Goal: Complete application form

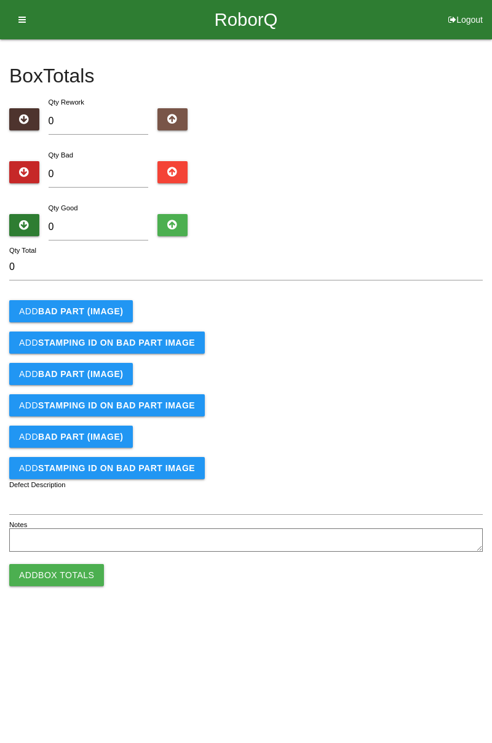
click at [98, 310] on b "BAD PART (IMAGE)" at bounding box center [80, 311] width 85 height 10
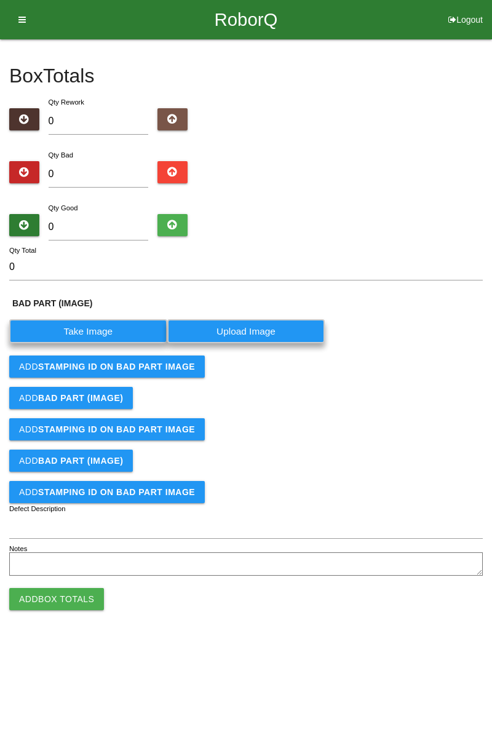
click at [103, 331] on label "Take Image" at bounding box center [88, 331] width 158 height 24
click at [0, 0] on \(IMAGE\) "Take Image" at bounding box center [0, 0] width 0 height 0
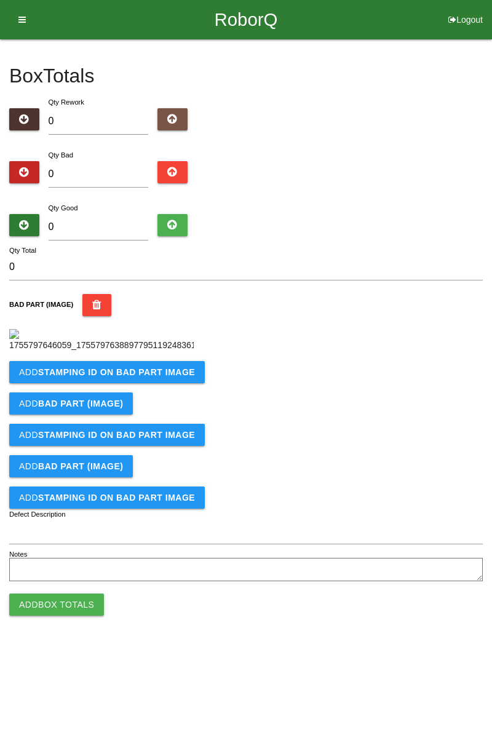
click at [153, 383] on button "Add STAMPING ID on BAD PART Image" at bounding box center [107, 372] width 196 height 22
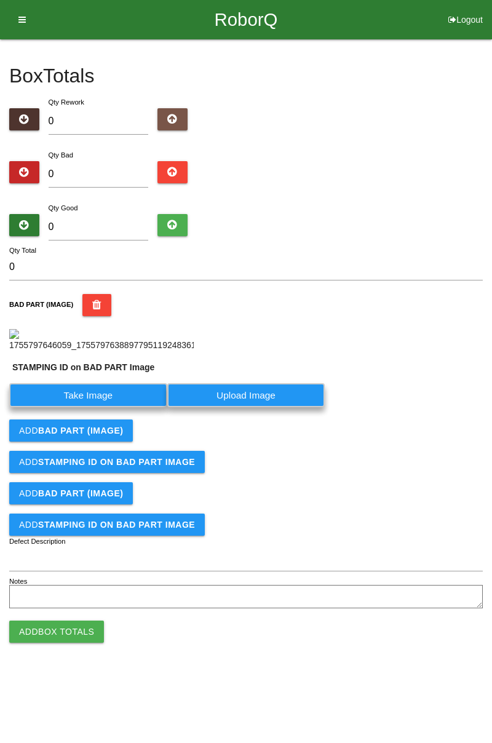
click at [100, 407] on label "Take Image" at bounding box center [88, 395] width 158 height 24
click at [0, 0] on PART "Take Image" at bounding box center [0, 0] width 0 height 0
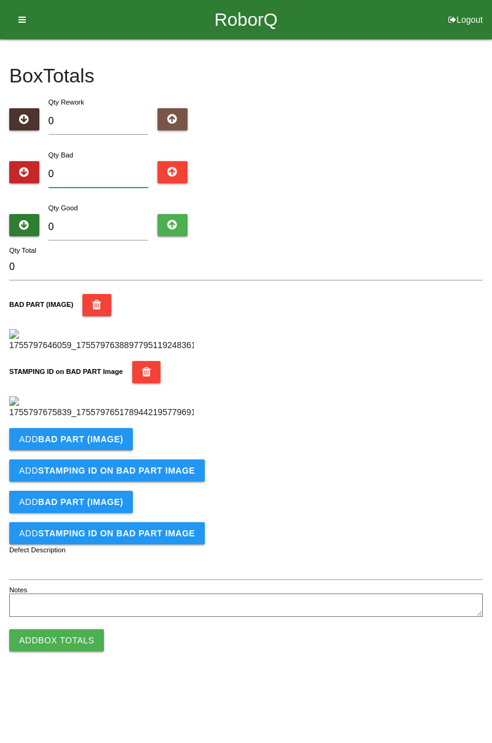
click at [109, 169] on input "0" at bounding box center [99, 174] width 100 height 26
type input "1"
type input "15"
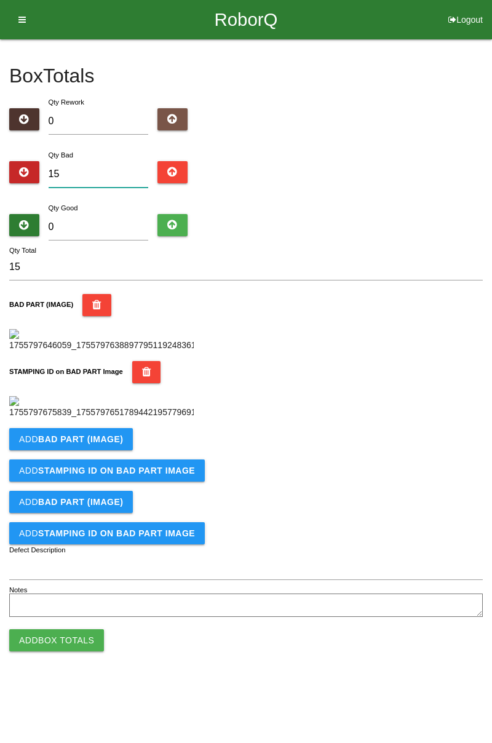
type input "15"
click at [117, 224] on input "0" at bounding box center [99, 227] width 100 height 26
type input "6"
type input "21"
type input "66"
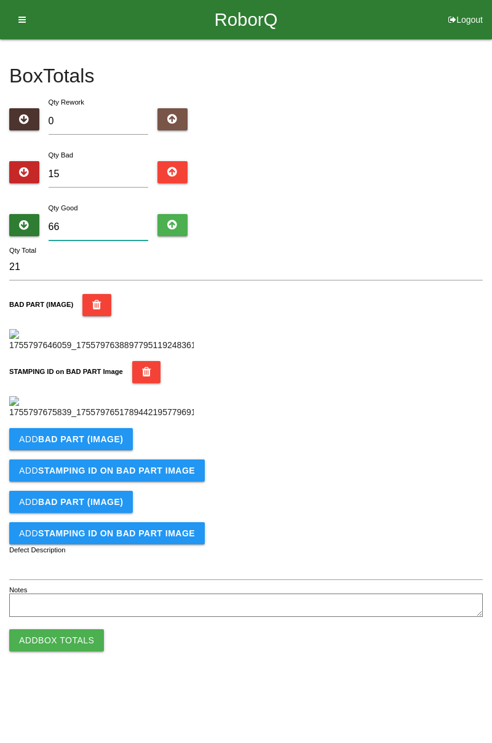
type input "81"
type input "6"
type input "21"
type input "66"
type input "81"
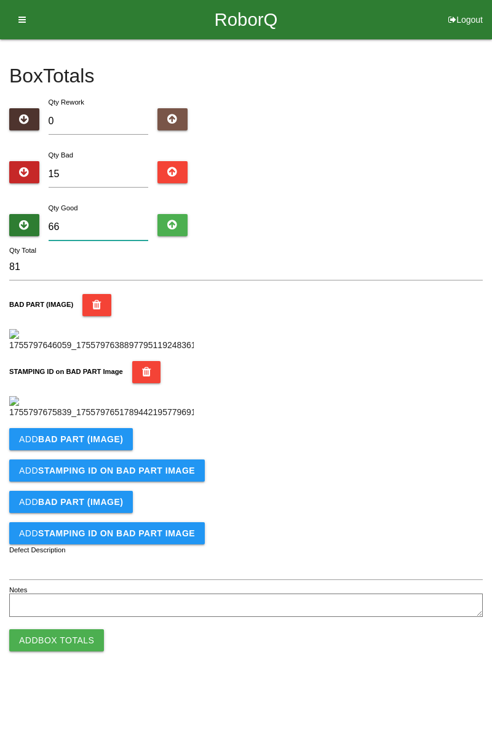
type input "669"
type input "684"
type input "66"
type input "81"
type input "6"
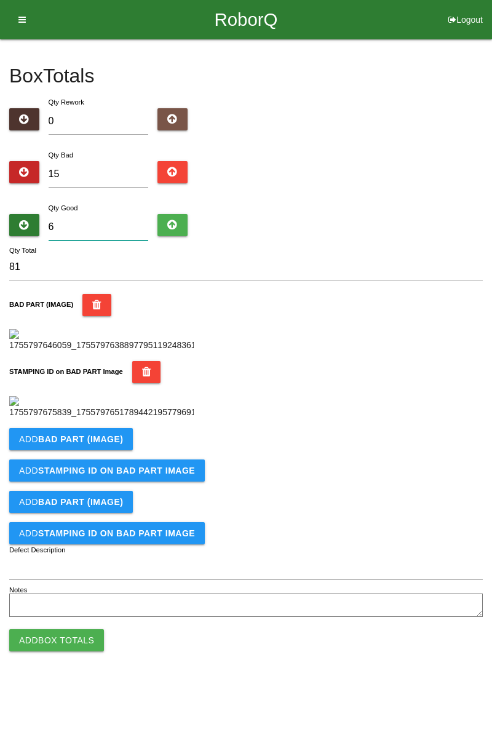
type input "21"
type input "69"
type input "84"
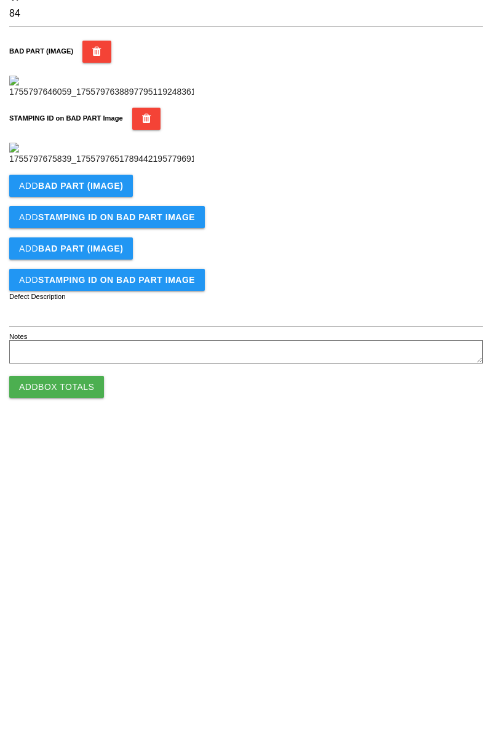
type input "69"
click at [116, 444] on b "BAD PART (IMAGE)" at bounding box center [80, 439] width 85 height 10
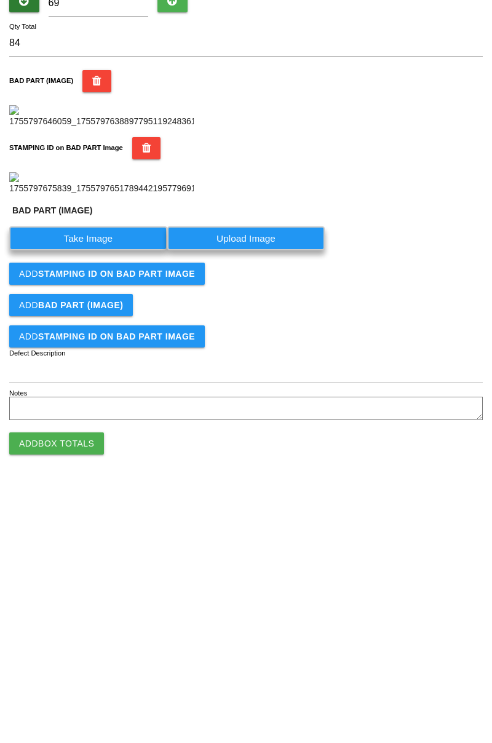
scroll to position [271, 0]
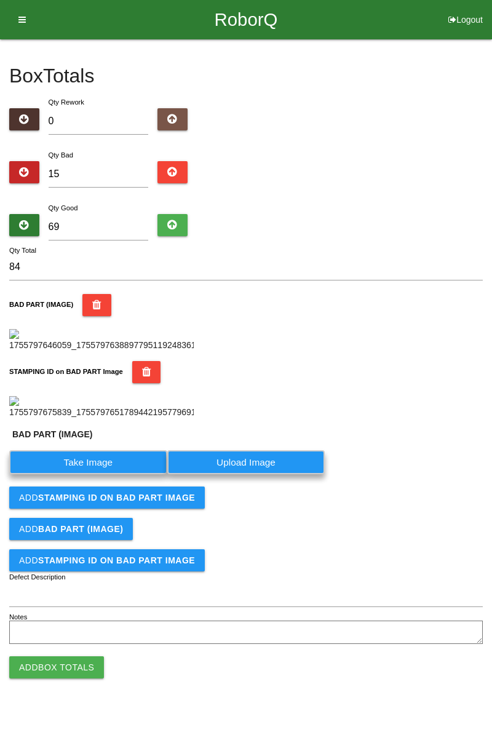
click at [118, 474] on label "Take Image" at bounding box center [88, 462] width 158 height 24
click at [0, 0] on \(IMAGE\) "Take Image" at bounding box center [0, 0] width 0 height 0
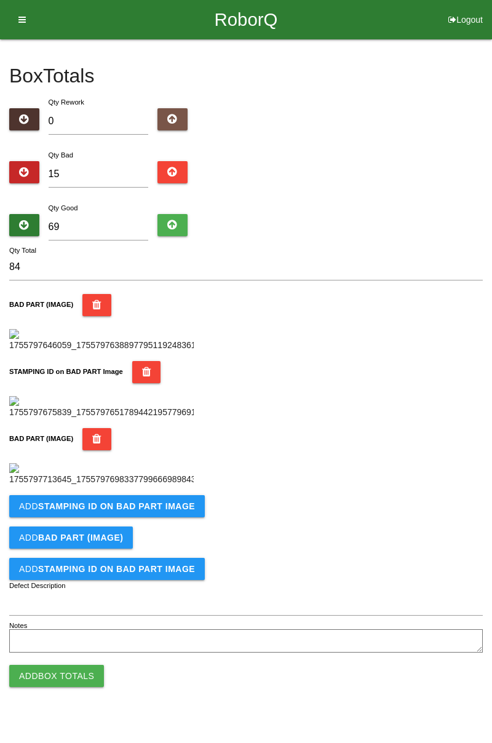
scroll to position [472, 0]
click at [155, 511] on b "STAMPING ID on BAD PART Image" at bounding box center [116, 506] width 157 height 10
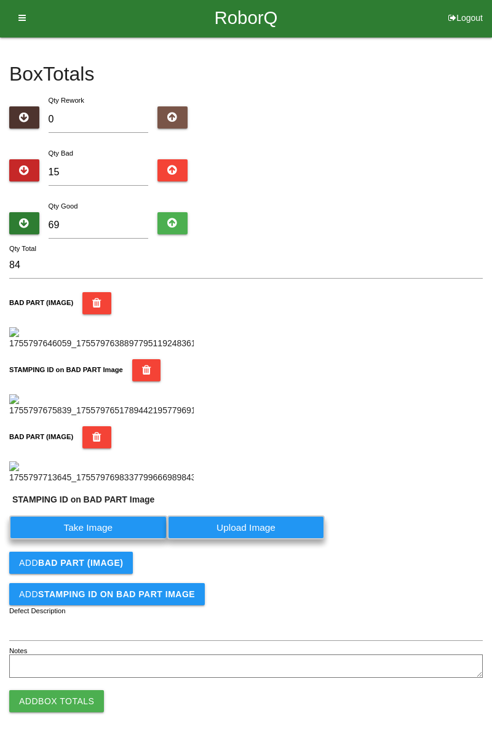
click at [91, 539] on label "Take Image" at bounding box center [88, 527] width 158 height 24
click at [0, 0] on PART "Take Image" at bounding box center [0, 0] width 0 height 0
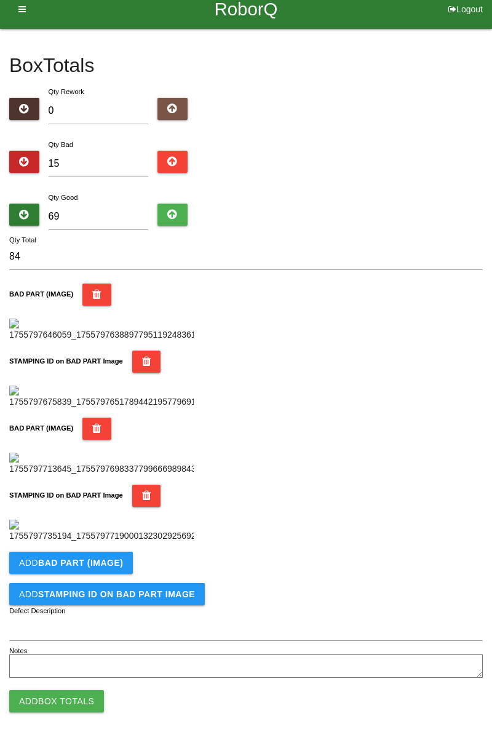
scroll to position [674, 0]
click at [107, 568] on button "Add BAD PART (IMAGE)" at bounding box center [71, 563] width 124 height 22
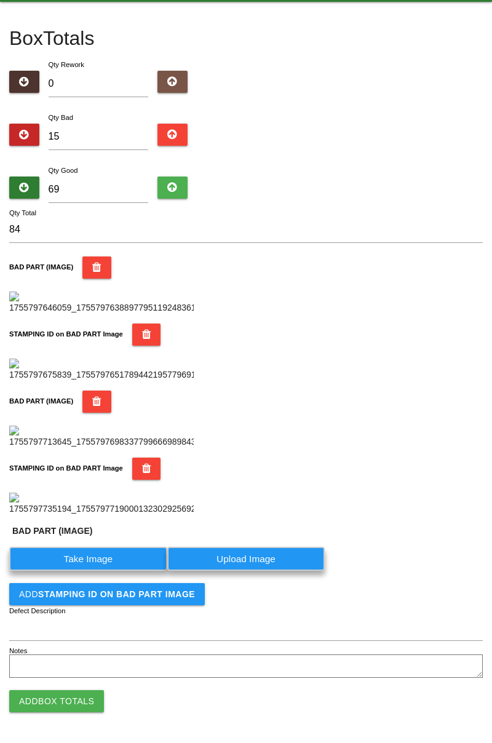
click at [96, 571] on label "Take Image" at bounding box center [88, 559] width 158 height 24
click at [0, 0] on \(IMAGE\) "Take Image" at bounding box center [0, 0] width 0 height 0
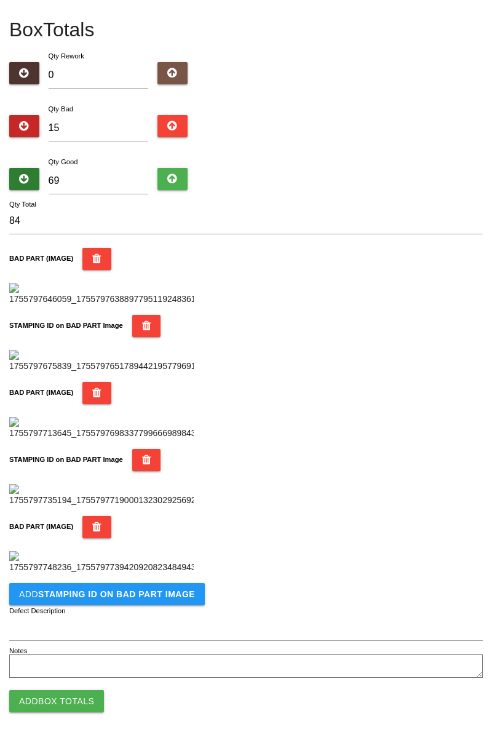
scroll to position [876, 0]
click at [127, 595] on b "STAMPING ID on BAD PART Image" at bounding box center [116, 594] width 157 height 10
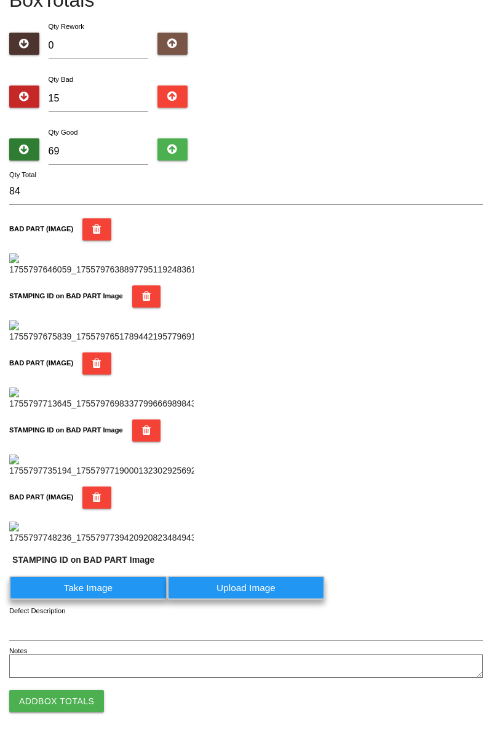
click at [105, 600] on label "Take Image" at bounding box center [88, 588] width 158 height 24
click at [0, 0] on PART "Take Image" at bounding box center [0, 0] width 0 height 0
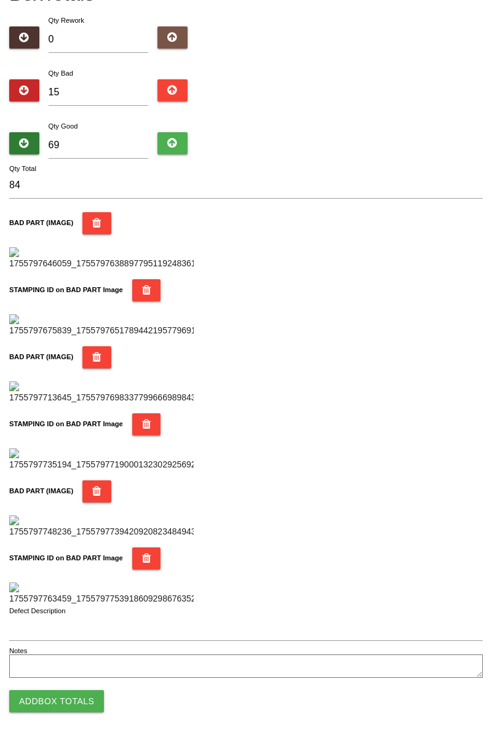
scroll to position [1077, 0]
click at [85, 700] on button "Add Box Totals" at bounding box center [56, 701] width 95 height 22
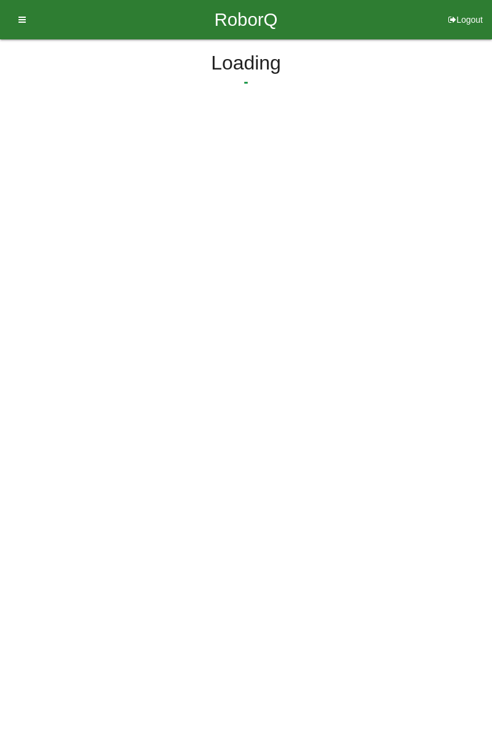
scroll to position [0, 0]
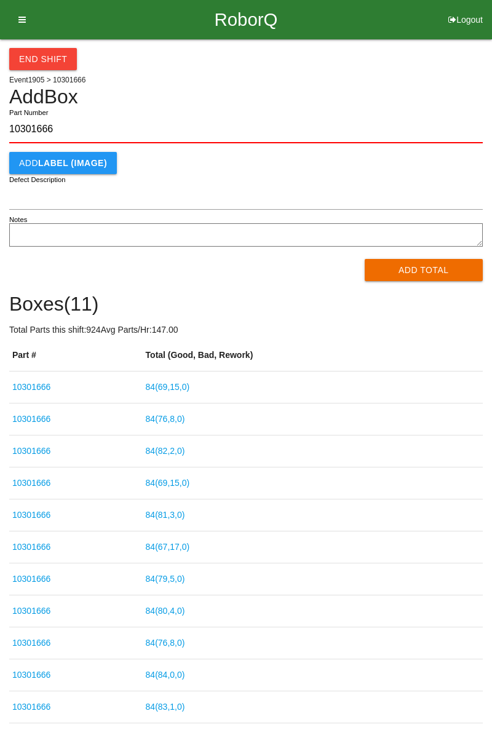
type input "10301666"
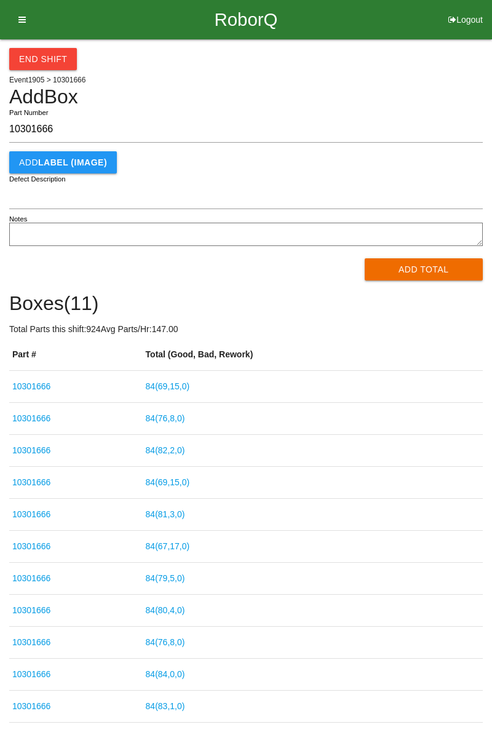
click at [491, 122] on div "End Shift Event 1905 > 10301666 Add Box 10301666 Part Number Add LABEL (IMAGE) …" at bounding box center [246, 380] width 492 height 683
click at [446, 261] on button "Add Total" at bounding box center [424, 269] width 119 height 22
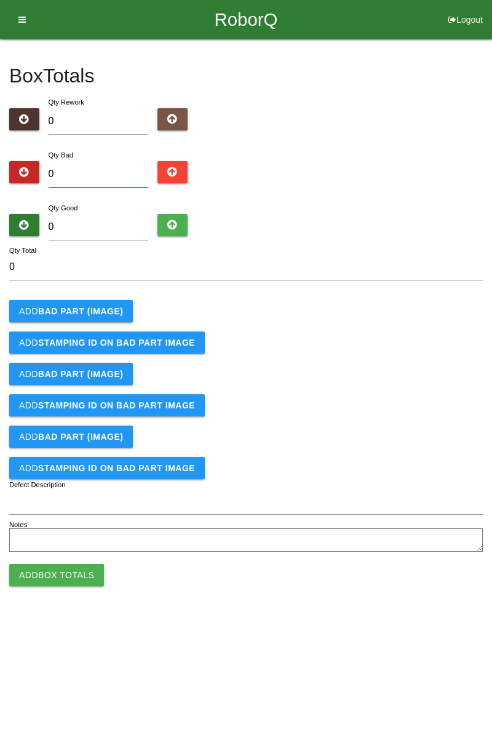
click at [112, 164] on input "0" at bounding box center [99, 174] width 100 height 26
type input "4"
click at [100, 306] on b "BAD PART (IMAGE)" at bounding box center [80, 311] width 85 height 10
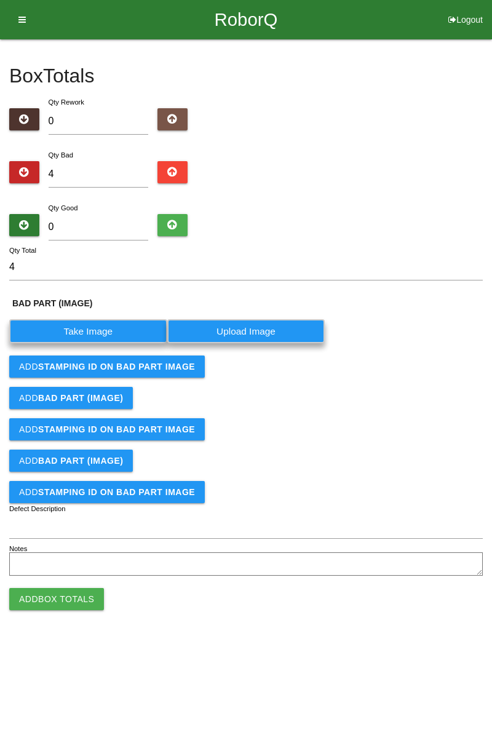
click at [124, 332] on label "Take Image" at bounding box center [88, 331] width 158 height 24
click at [0, 0] on \(IMAGE\) "Take Image" at bounding box center [0, 0] width 0 height 0
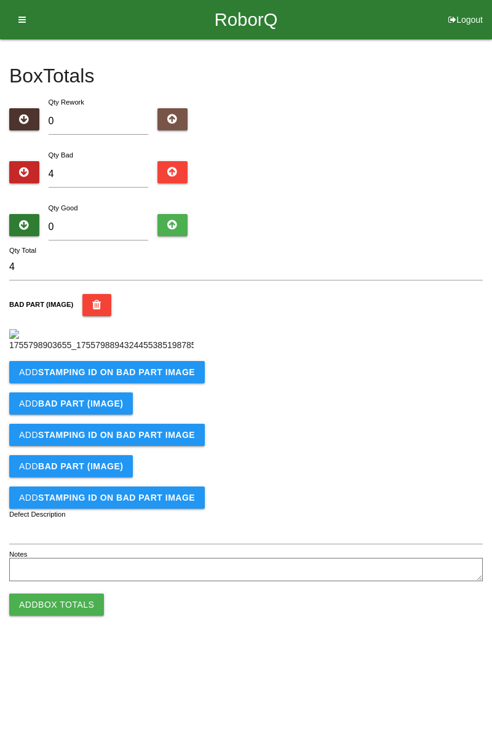
click at [134, 377] on b "STAMPING ID on BAD PART Image" at bounding box center [116, 372] width 157 height 10
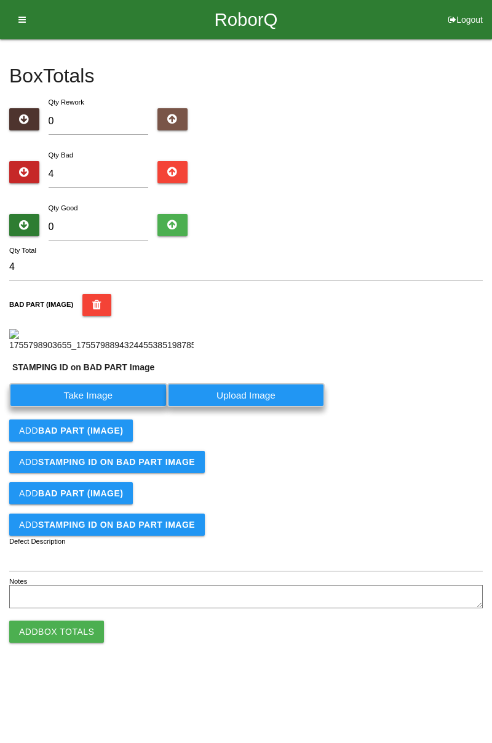
click at [98, 407] on label "Take Image" at bounding box center [88, 395] width 158 height 24
click at [0, 0] on PART "Take Image" at bounding box center [0, 0] width 0 height 0
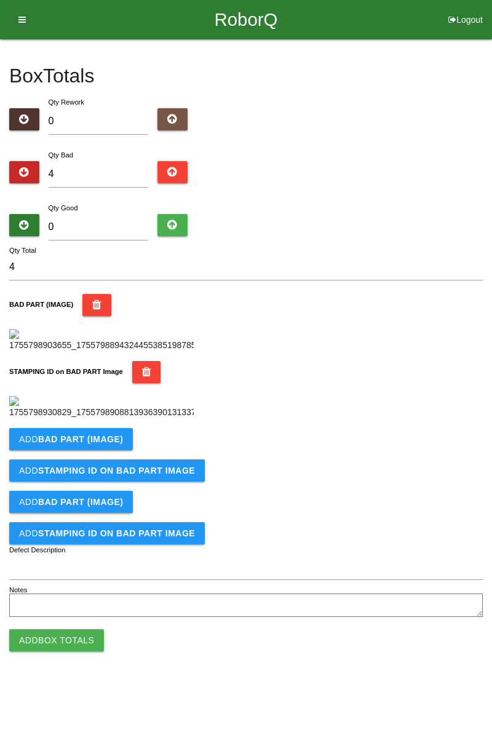
scroll to position [271, 0]
click at [114, 450] on button "Add BAD PART (IMAGE)" at bounding box center [71, 439] width 124 height 22
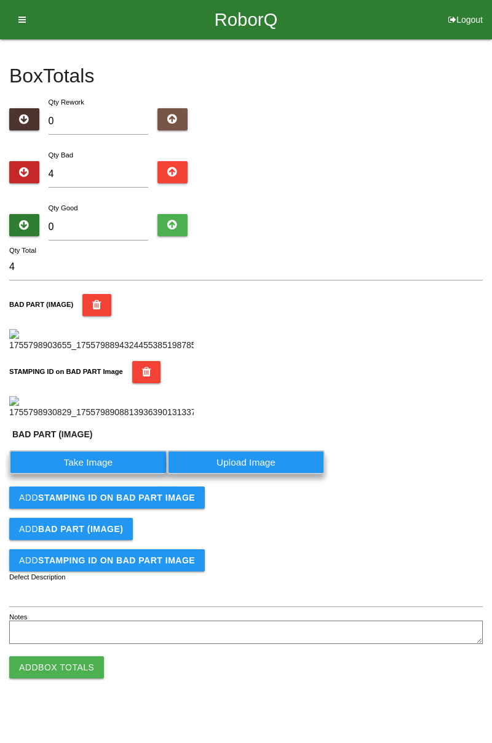
click at [112, 474] on label "Take Image" at bounding box center [88, 462] width 158 height 24
click at [0, 0] on \(IMAGE\) "Take Image" at bounding box center [0, 0] width 0 height 0
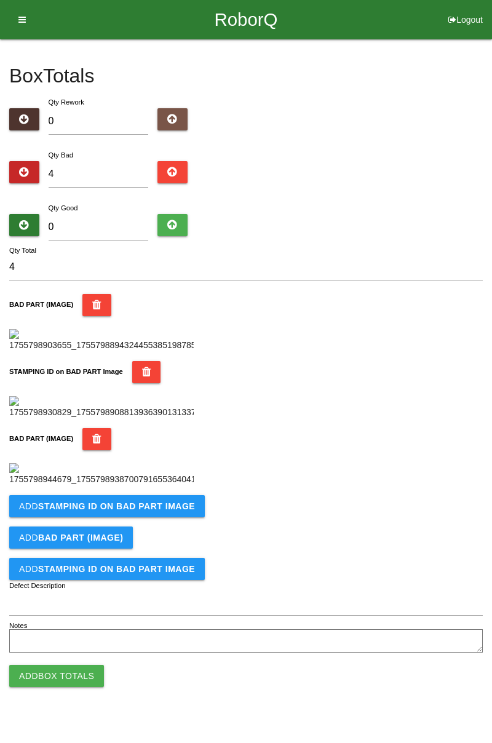
scroll to position [472, 0]
click at [161, 517] on button "Add STAMPING ID on BAD PART Image" at bounding box center [107, 506] width 196 height 22
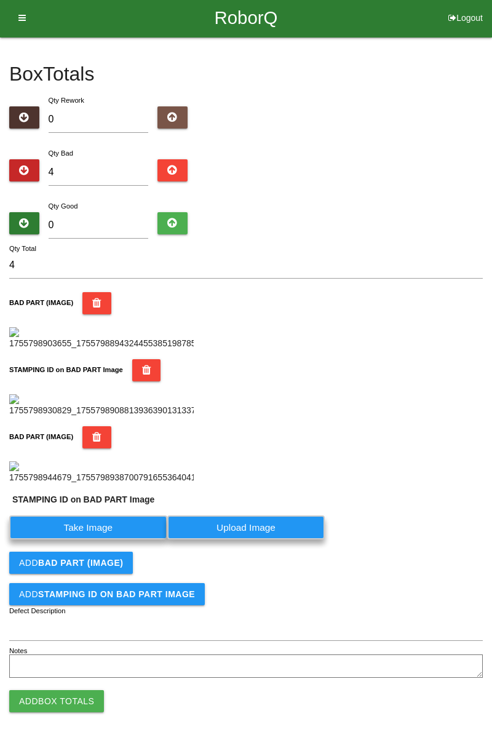
click at [126, 539] on label "Take Image" at bounding box center [88, 527] width 158 height 24
click at [0, 0] on PART "Take Image" at bounding box center [0, 0] width 0 height 0
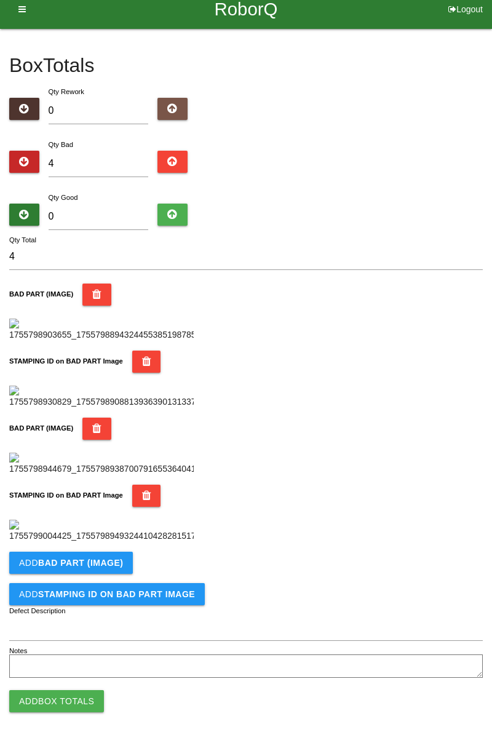
scroll to position [674, 0]
click at [100, 562] on b "BAD PART (IMAGE)" at bounding box center [80, 563] width 85 height 10
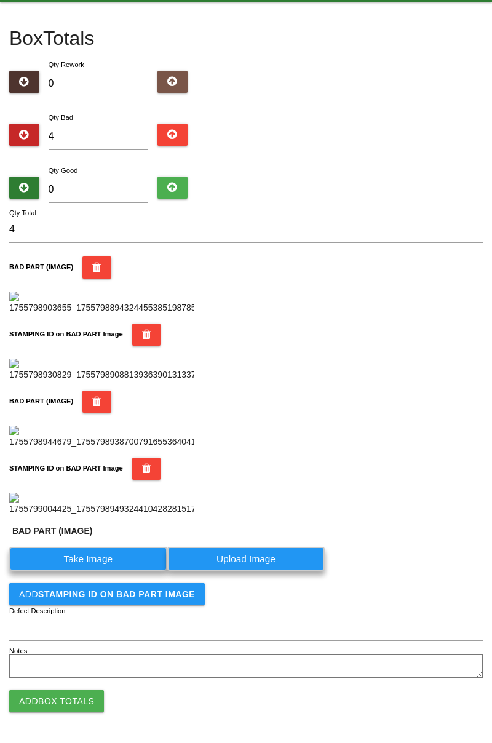
click at [89, 571] on label "Take Image" at bounding box center [88, 559] width 158 height 24
click at [0, 0] on \(IMAGE\) "Take Image" at bounding box center [0, 0] width 0 height 0
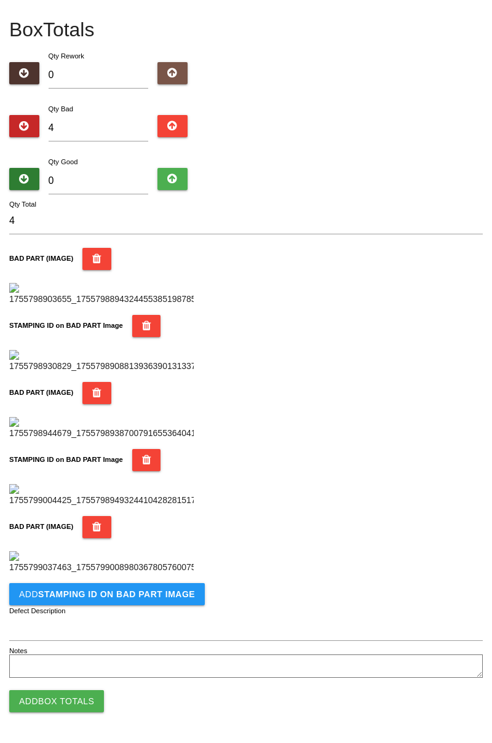
scroll to position [876, 0]
click at [165, 598] on b "STAMPING ID on BAD PART Image" at bounding box center [116, 594] width 157 height 10
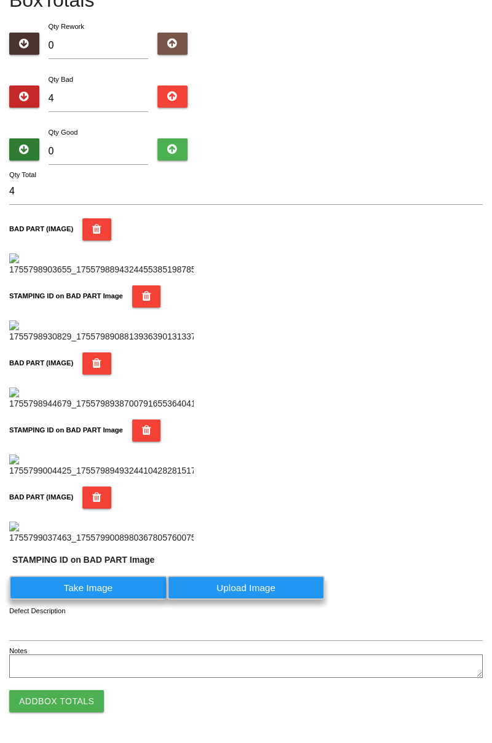
click at [121, 600] on label "Take Image" at bounding box center [88, 588] width 158 height 24
click at [0, 0] on PART "Take Image" at bounding box center [0, 0] width 0 height 0
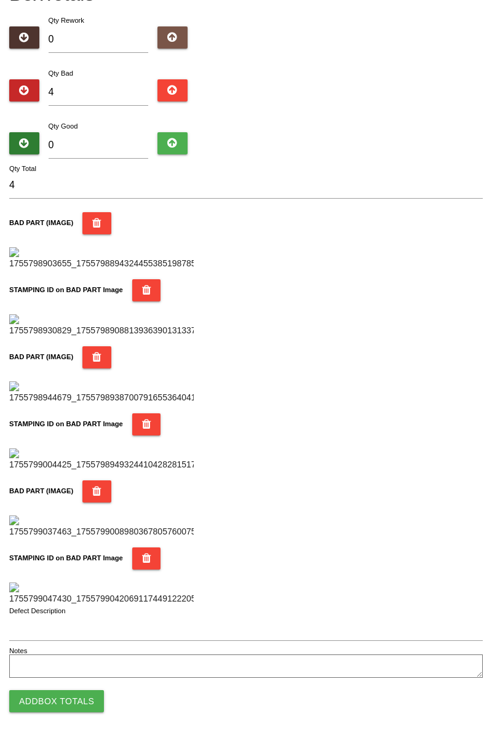
scroll to position [0, 0]
